Goal: Transaction & Acquisition: Book appointment/travel/reservation

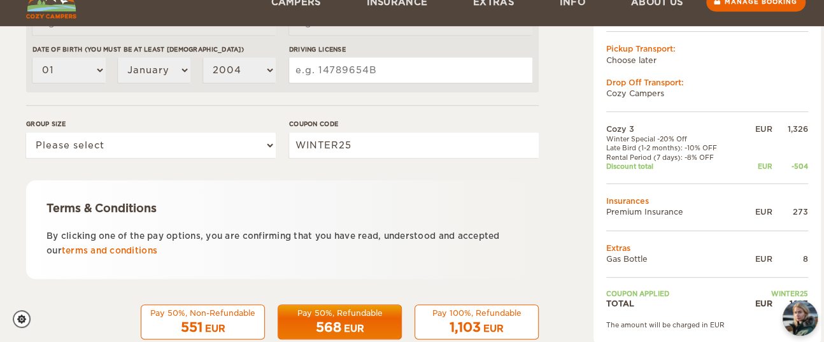
scroll to position [484, 0]
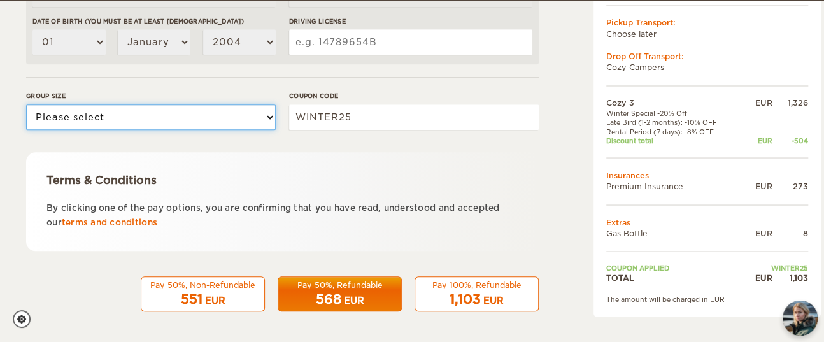
click at [192, 118] on select "Please select 1 2 3" at bounding box center [151, 116] width 250 height 25
click at [26, 104] on select "Please select 1 2 3" at bounding box center [151, 116] width 250 height 25
click at [215, 117] on select "Please select 1 2 3" at bounding box center [151, 116] width 250 height 25
select select "1"
click at [26, 104] on select "Please select 1 2 3" at bounding box center [151, 116] width 250 height 25
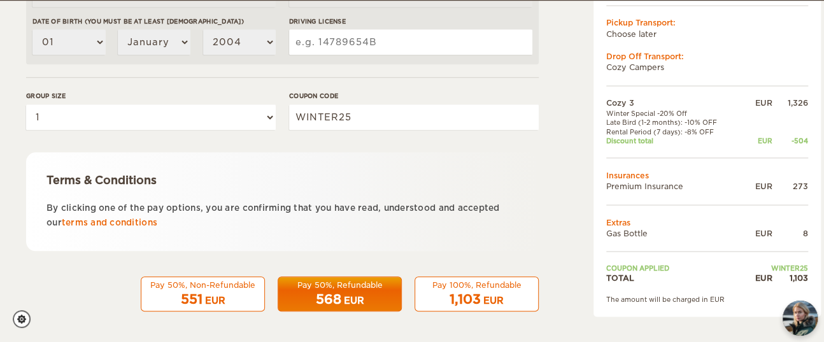
click at [220, 292] on div "551 EUR" at bounding box center [203, 299] width 108 height 18
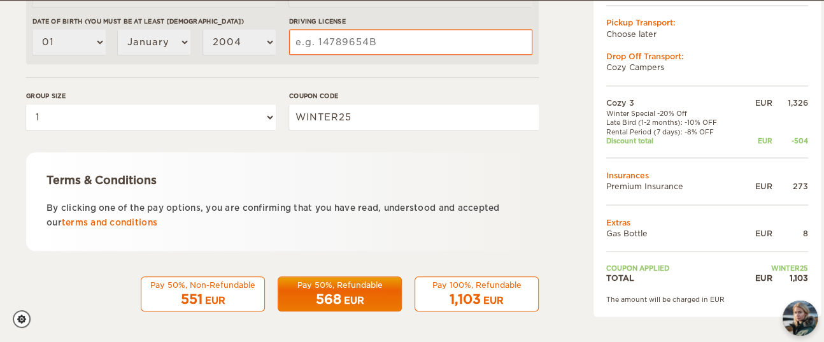
click at [341, 302] on div "568 EUR" at bounding box center [340, 299] width 108 height 18
click at [460, 300] on span "1,103" at bounding box center [464, 299] width 31 height 15
click at [313, 293] on div "568 EUR" at bounding box center [340, 299] width 108 height 18
click at [324, 122] on input "WINTER25" at bounding box center [414, 116] width 250 height 25
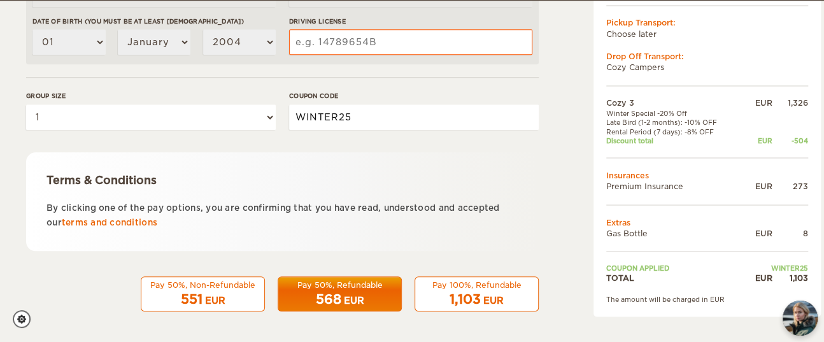
paste input "EPICICELAND"
type input "EPICICELAND"
click at [422, 183] on div "Terms & Conditions" at bounding box center [282, 180] width 472 height 15
click at [426, 127] on input "EPICICELAND" at bounding box center [414, 116] width 250 height 25
click at [362, 297] on div "EUR" at bounding box center [354, 300] width 20 height 13
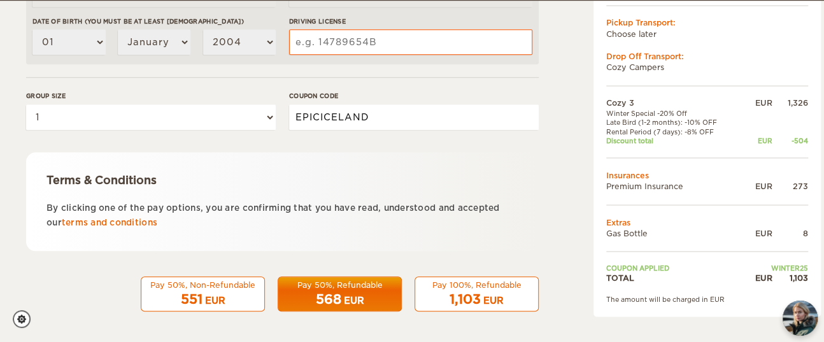
click at [308, 121] on input "EPICICELAND" at bounding box center [414, 116] width 250 height 25
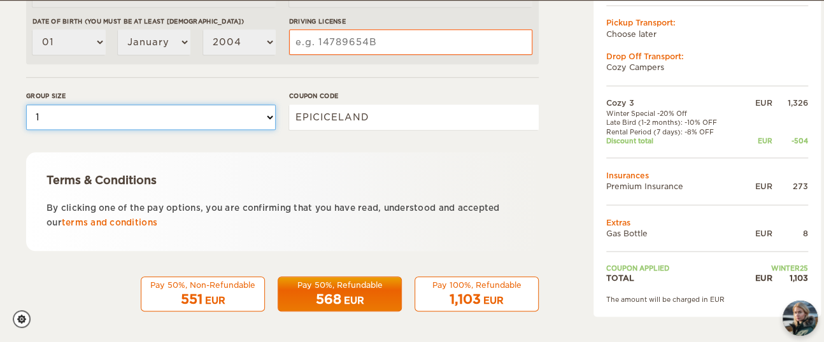
click at [232, 120] on select "Please select 1 2 3" at bounding box center [151, 116] width 250 height 25
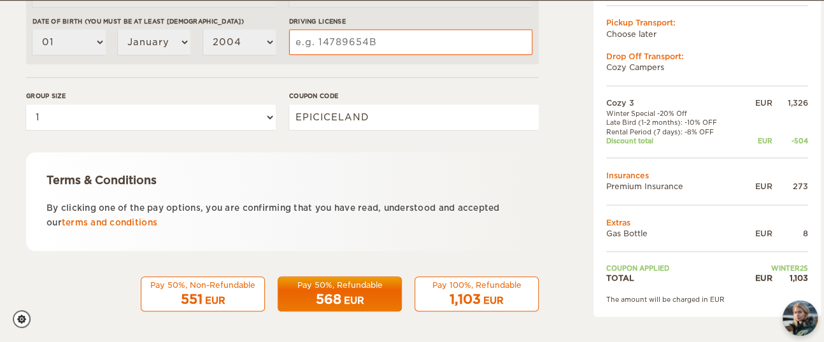
click at [439, 157] on div "Terms & Conditions By clicking one of the pay options, you are confirming that …" at bounding box center [282, 201] width 512 height 99
click at [137, 226] on link "terms and conditions" at bounding box center [109, 223] width 95 height 10
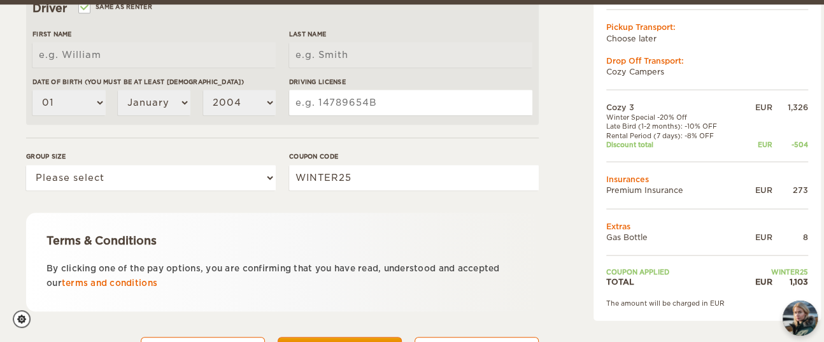
scroll to position [484, 0]
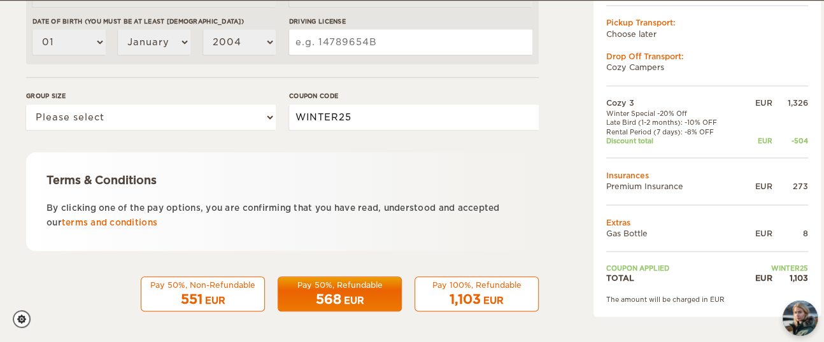
click at [333, 115] on input "WINTER25" at bounding box center [414, 116] width 250 height 25
click at [353, 114] on input "WINTER25" at bounding box center [414, 116] width 250 height 25
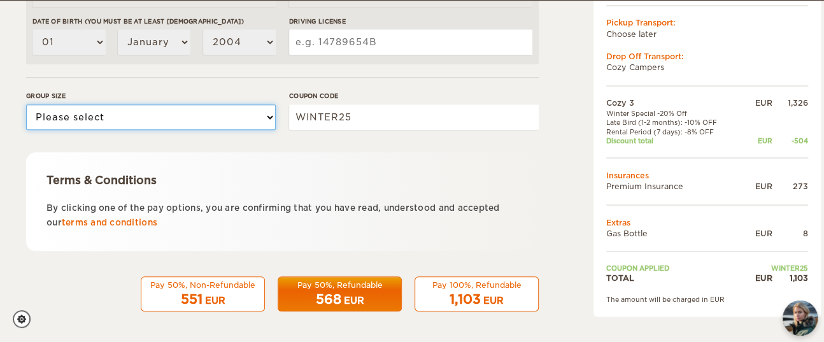
click at [150, 115] on select "Please select 1 2 3" at bounding box center [151, 116] width 250 height 25
select select "1"
click at [26, 104] on select "Please select 1 2 3" at bounding box center [151, 116] width 250 height 25
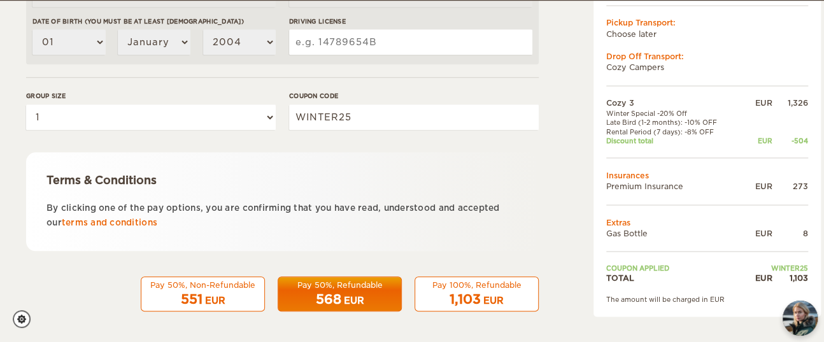
click at [316, 131] on div "Coupon code WINTER25" at bounding box center [414, 115] width 250 height 48
click at [342, 115] on input "WINTER25" at bounding box center [414, 116] width 250 height 25
drag, startPoint x: 360, startPoint y: 116, endPoint x: 110, endPoint y: 92, distance: 251.3
click at [110, 92] on div "Group size Please select 1 2 3 Coupon code WINTER25" at bounding box center [282, 115] width 512 height 48
paste input "EPICICELAND"
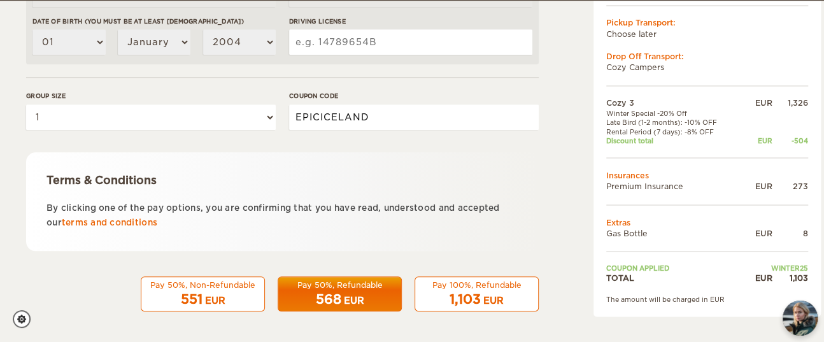
type input "EPICICELAND"
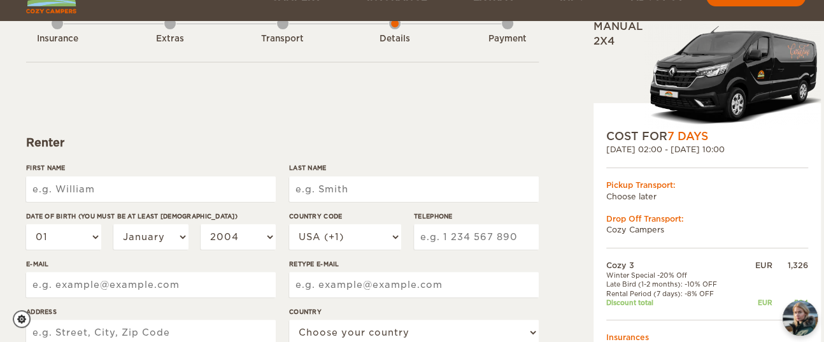
scroll to position [85, 0]
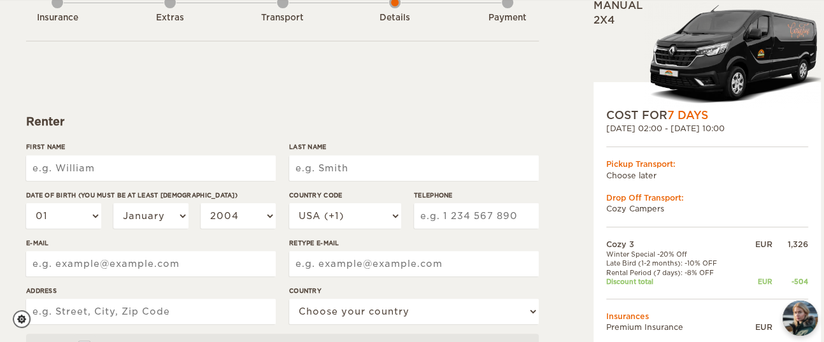
click at [177, 173] on input "First Name" at bounding box center [151, 167] width 250 height 25
type input "NATHALIA"
type input "Varella"
select select "34"
type input "692922886"
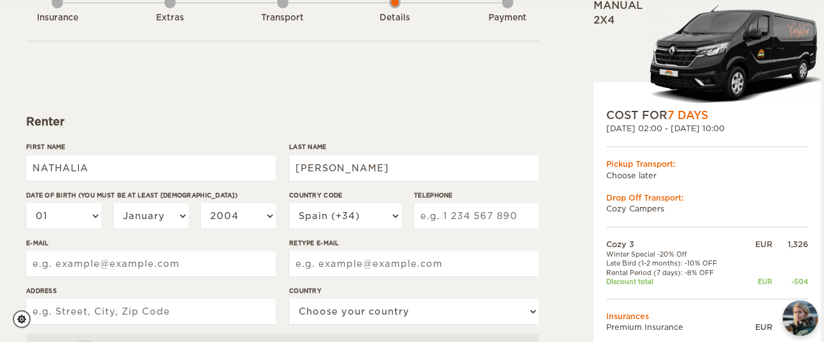
type input "nethtdbrasil@gmail.com"
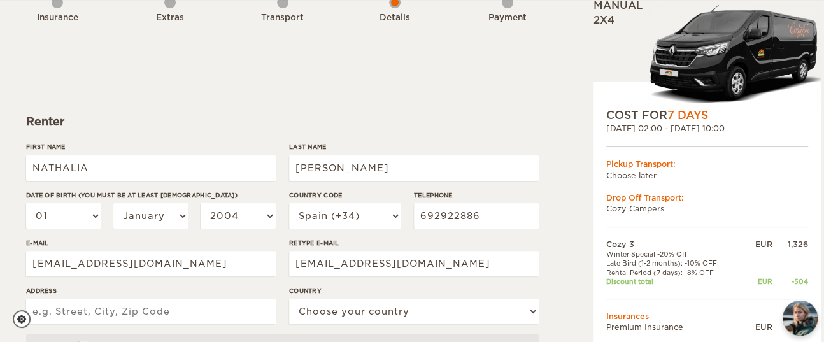
type input "AV MARQUES DE MONTROIG 217, 10 2"
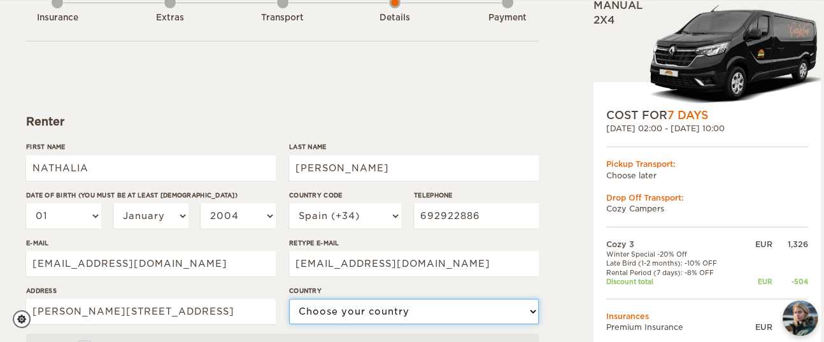
select select "196"
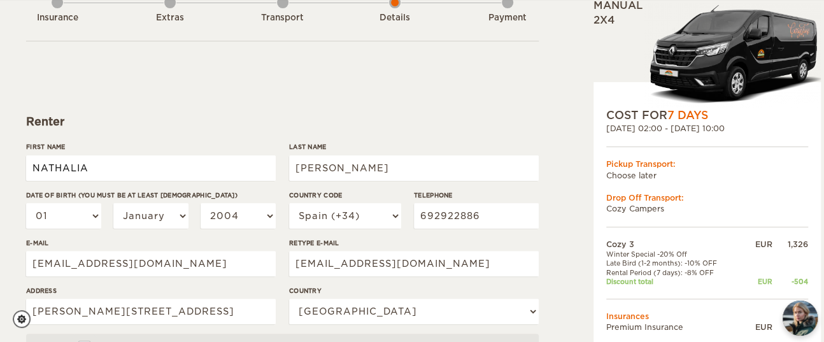
type input "NATHALIA"
type input "Varella"
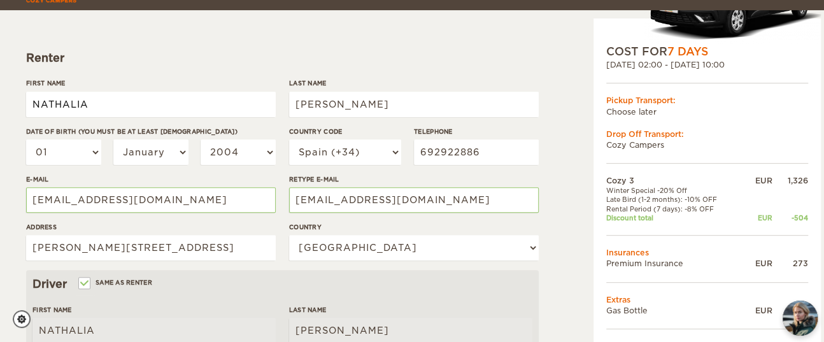
scroll to position [169, 0]
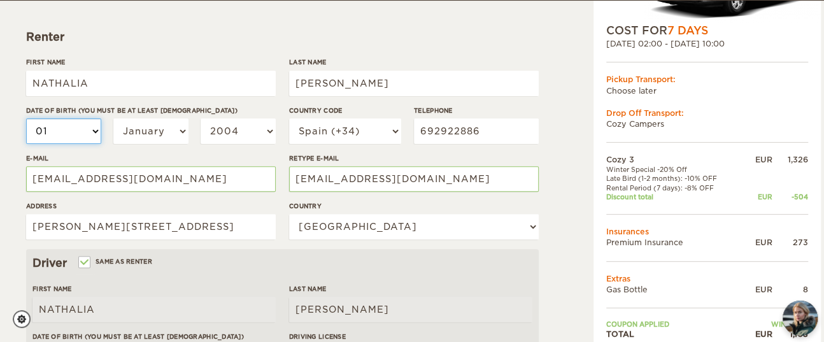
click at [82, 129] on select "01 02 03 04 05 06 07 08 09 10 11 12 13 14 15 16 17 18 19 20 21 22 23 24 25 26 2…" at bounding box center [63, 130] width 75 height 25
select select "18"
click at [26, 118] on select "01 02 03 04 05 06 07 08 09 10 11 12 13 14 15 16 17 18 19 20 21 22 23 24 25 26 2…" at bounding box center [63, 130] width 75 height 25
select select "18"
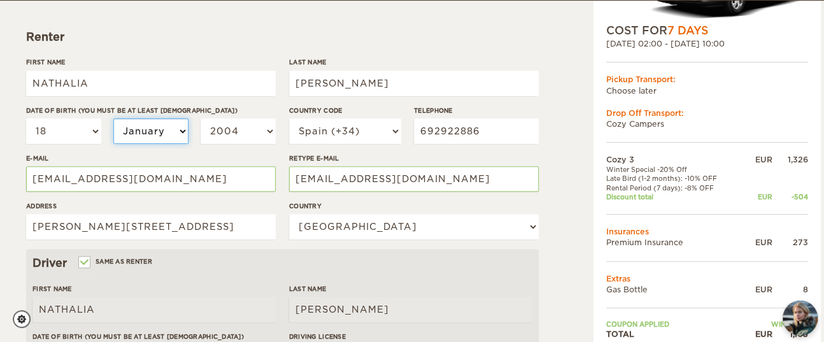
click at [123, 130] on select "January February March April May June July August September October November De…" at bounding box center [150, 130] width 75 height 25
select select "05"
click at [113, 118] on select "January February March April May June July August September October November De…" at bounding box center [150, 130] width 75 height 25
select select "05"
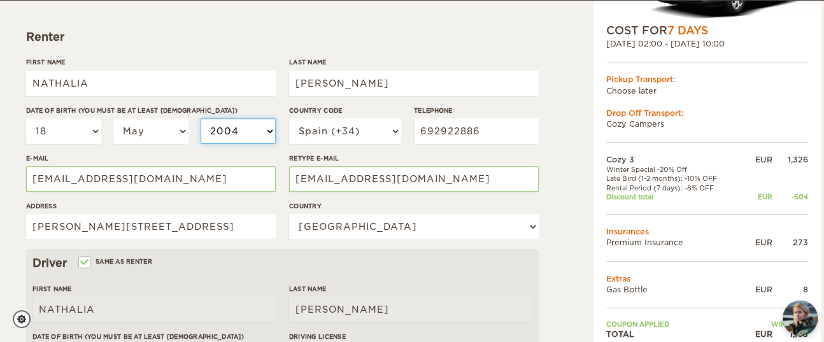
click at [244, 133] on select "2004 2003 2002 2001 2000 1999 1998 1997 1996 1995 1994 1993 1992 1991 1990 1989…" at bounding box center [238, 130] width 75 height 25
select select "1992"
click at [201, 118] on select "2004 2003 2002 2001 2000 1999 1998 1997 1996 1995 1994 1993 1992 1991 1990 1989…" at bounding box center [238, 130] width 75 height 25
select select "1992"
click at [271, 52] on form "Renter First Name NATHALIA Last Name Varella Date of birth (You must be at leas…" at bounding box center [282, 291] width 512 height 670
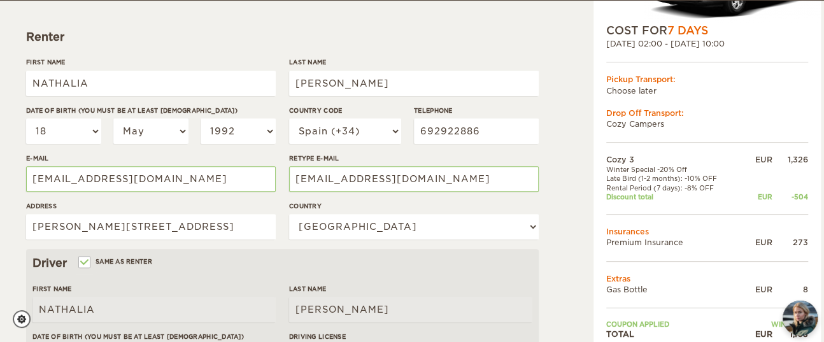
click at [547, 164] on div "Cozy 3 Expand Collapse Total 1,103 EUR Manual 2x4 COST FOR 7 Days 27. Oct 2025 …" at bounding box center [412, 268] width 772 height 753
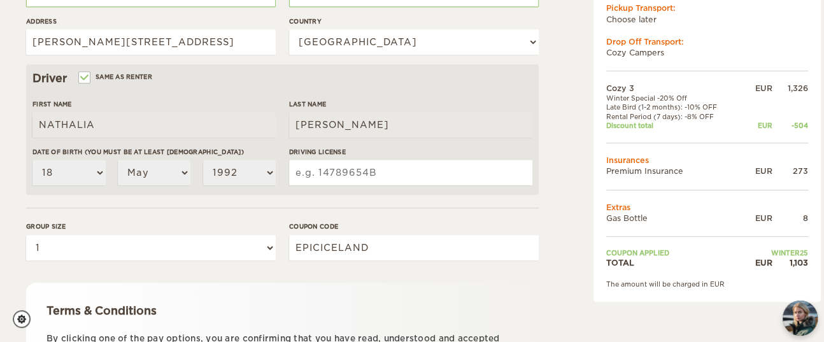
scroll to position [424, 0]
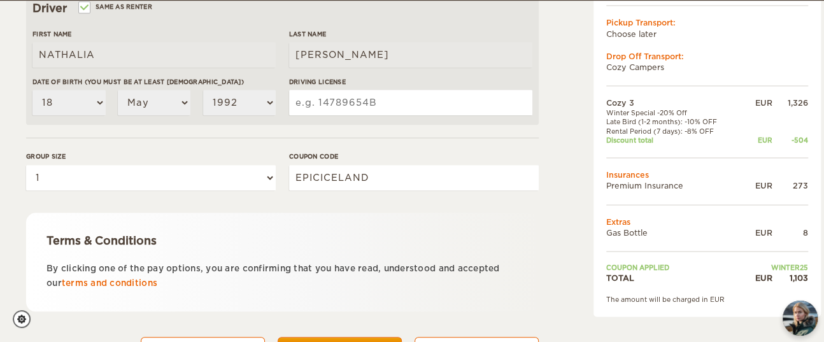
click at [335, 102] on input "Driving License" at bounding box center [410, 102] width 243 height 25
click at [330, 135] on form "Renter First Name NATHALIA Last Name Varella Date of birth (You must be at leas…" at bounding box center [282, 36] width 512 height 670
click at [349, 106] on input "Driving License" at bounding box center [410, 102] width 243 height 25
type input "7005004642BRA"
click at [364, 131] on form "Renter First Name NATHALIA Last Name Varella Date of birth (You must be at leas…" at bounding box center [282, 36] width 512 height 670
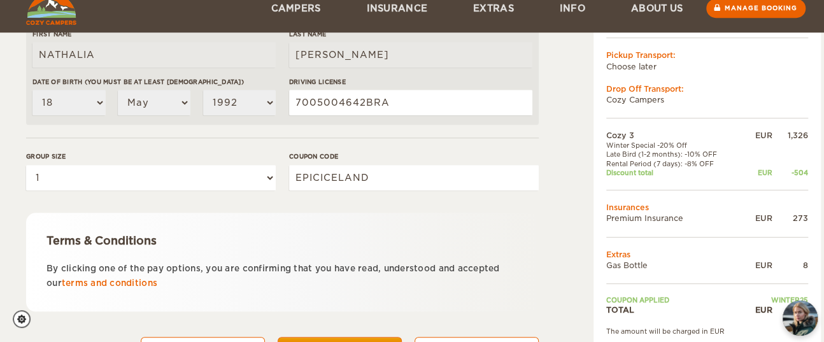
scroll to position [484, 0]
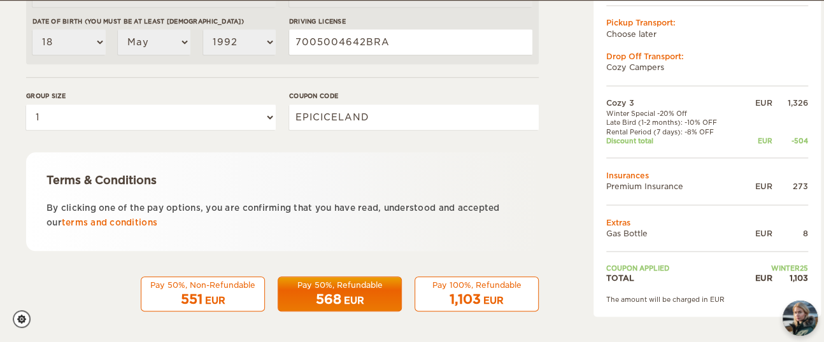
click at [340, 299] on span "568" at bounding box center [328, 299] width 25 height 15
click at [351, 297] on div "EUR" at bounding box center [354, 300] width 20 height 13
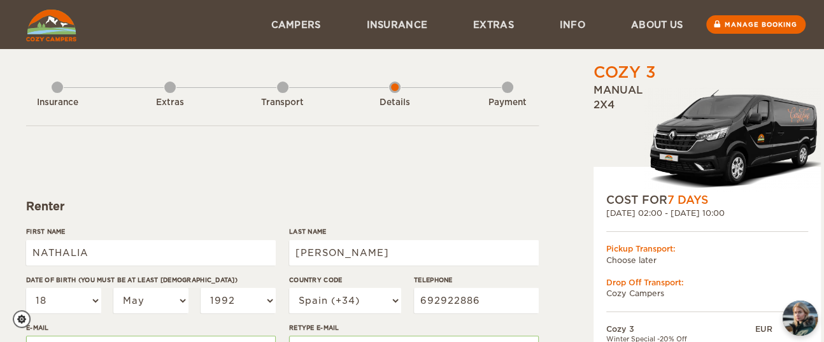
scroll to position [39, 0]
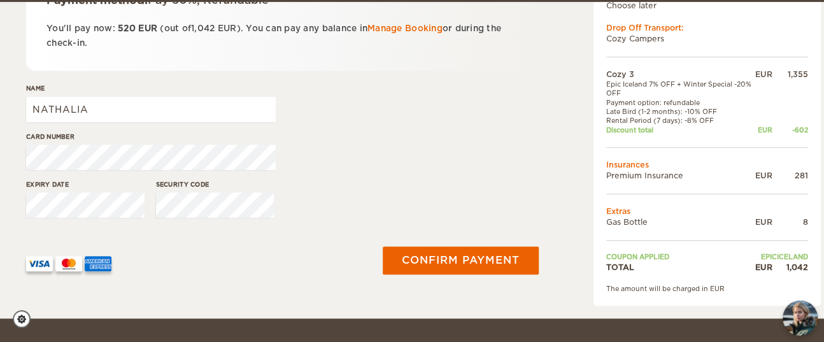
scroll to position [339, 0]
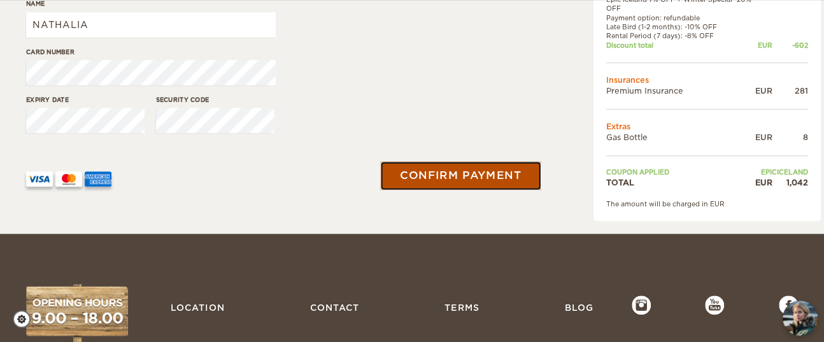
click at [415, 174] on button "Confirm payment" at bounding box center [460, 176] width 160 height 29
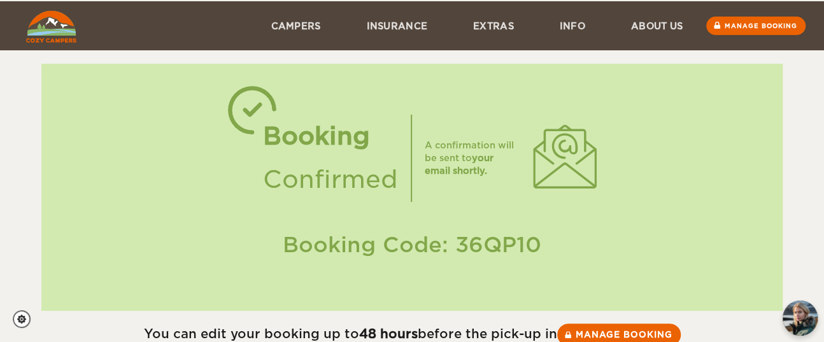
scroll to position [85, 0]
